Goal: Task Accomplishment & Management: Manage account settings

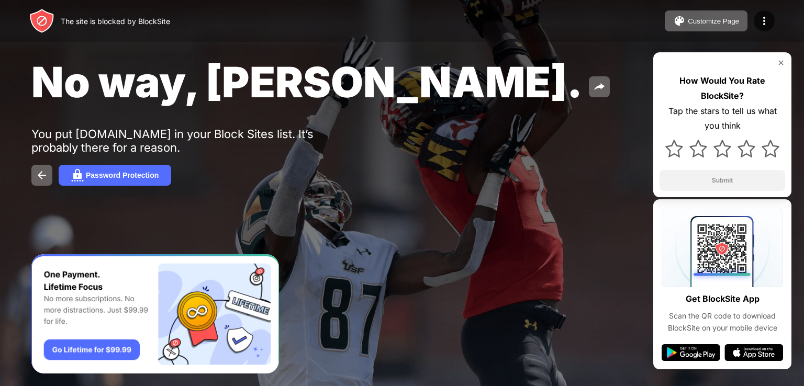
click at [780, 61] on img at bounding box center [780, 63] width 8 height 8
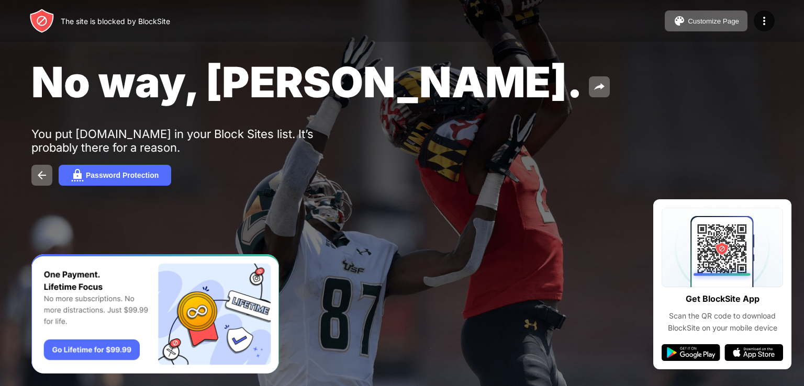
click at [558, 22] on div "The site is blocked by BlockSite Customize Page Edit Block List Redirect Custom…" at bounding box center [402, 21] width 804 height 42
click at [555, 24] on div "The site is blocked by BlockSite Customize Page Edit Block List Redirect Custom…" at bounding box center [402, 21] width 804 height 42
